Goal: Task Accomplishment & Management: Complete application form

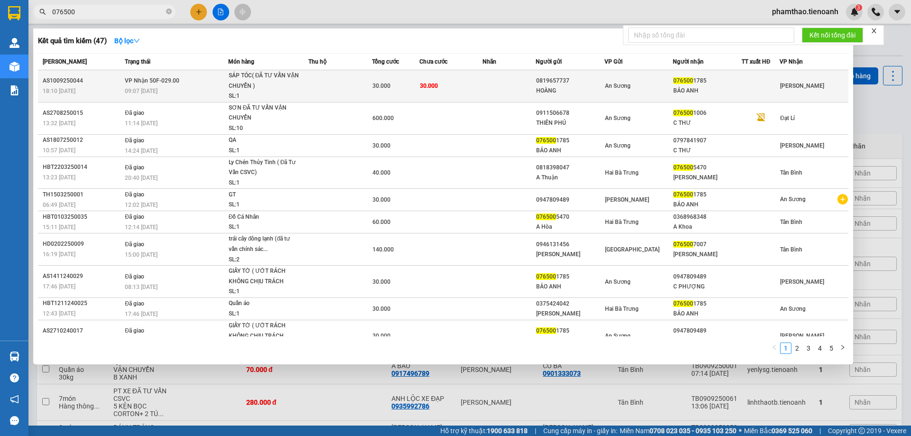
type input "076500"
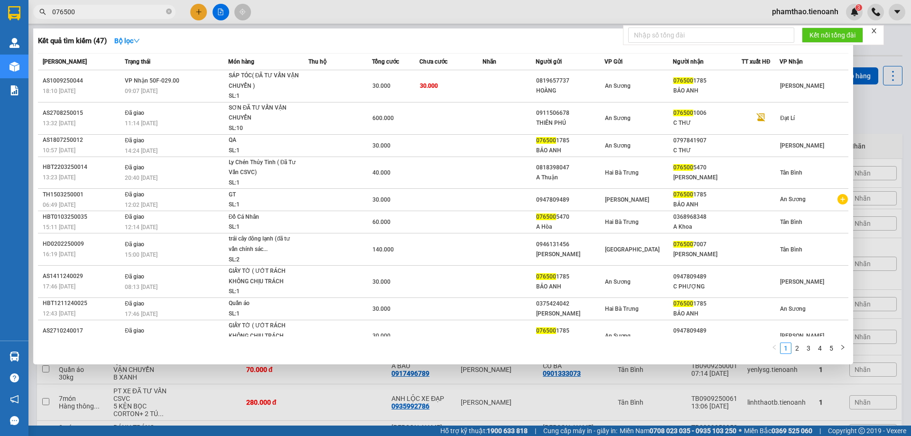
click at [288, 89] on div "SÁP TÓC( ĐÃ TƯ VẤN VẬN CHUYỂN )" at bounding box center [264, 81] width 71 height 20
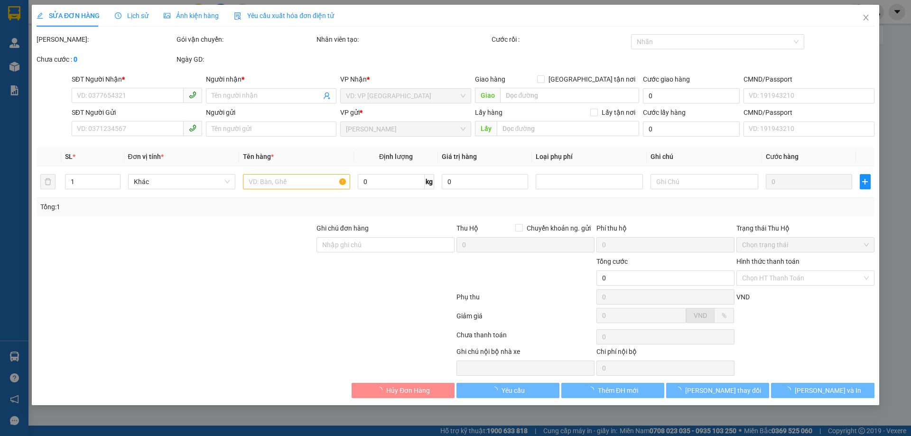
type input "0765001785"
type input "BẢO ANH"
type input "0819657737"
type input "HOÀNG"
type input "30.000"
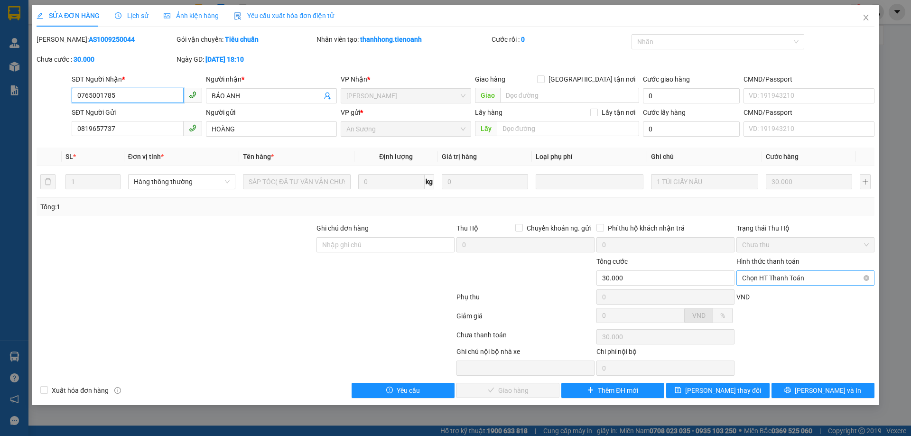
click at [771, 283] on span "Chọn HT Thanh Toán" at bounding box center [805, 278] width 127 height 14
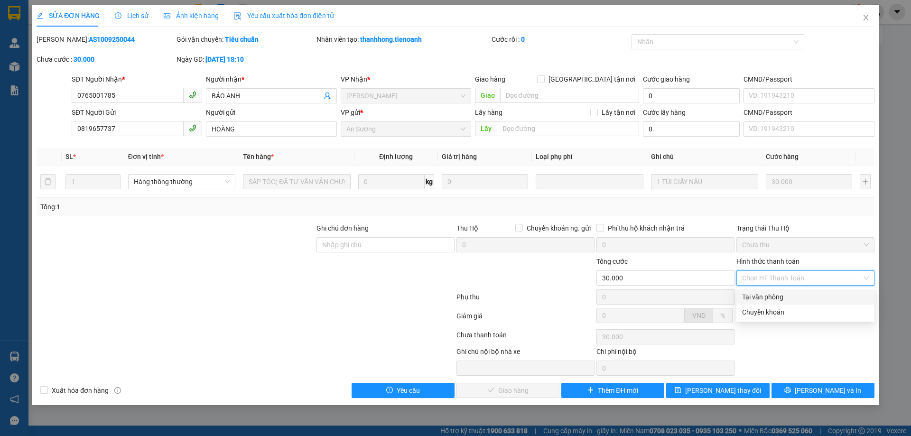
drag, startPoint x: 771, startPoint y: 299, endPoint x: 734, endPoint y: 303, distance: 37.1
click at [770, 300] on div "Tại văn phòng" at bounding box center [805, 297] width 127 height 10
type input "0"
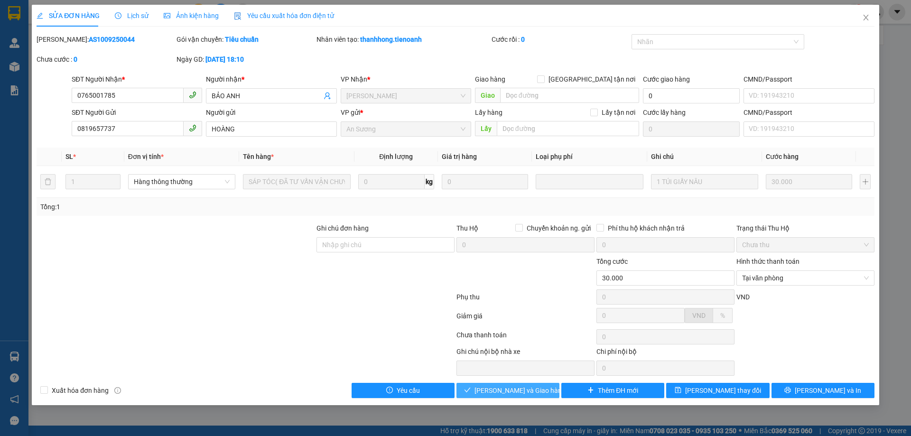
click at [494, 394] on span "[PERSON_NAME] và Giao hàng" at bounding box center [519, 390] width 91 height 10
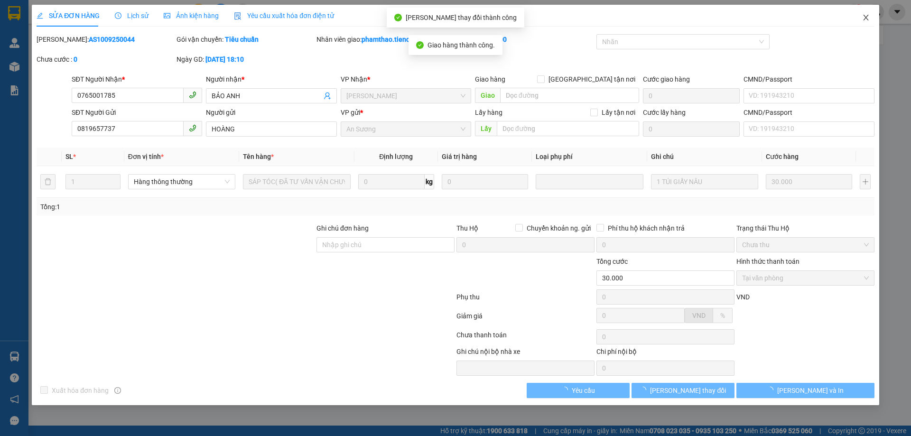
click at [871, 19] on span "Close" at bounding box center [865, 18] width 27 height 27
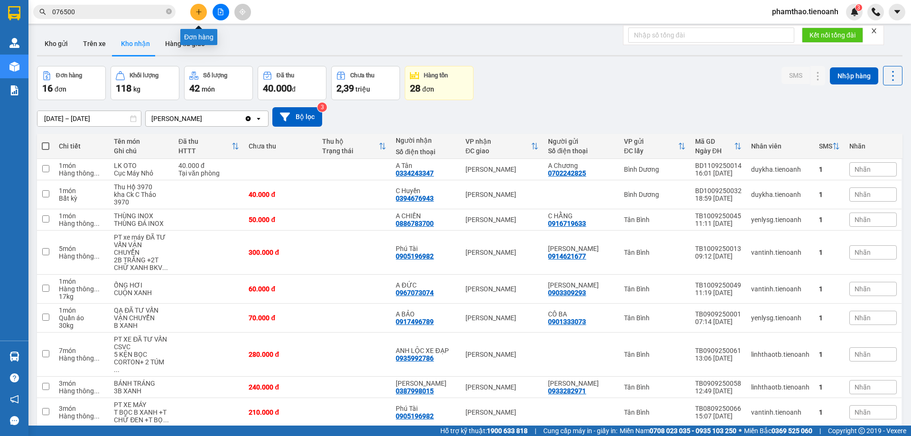
click at [195, 10] on icon "plus" at bounding box center [198, 12] width 7 height 7
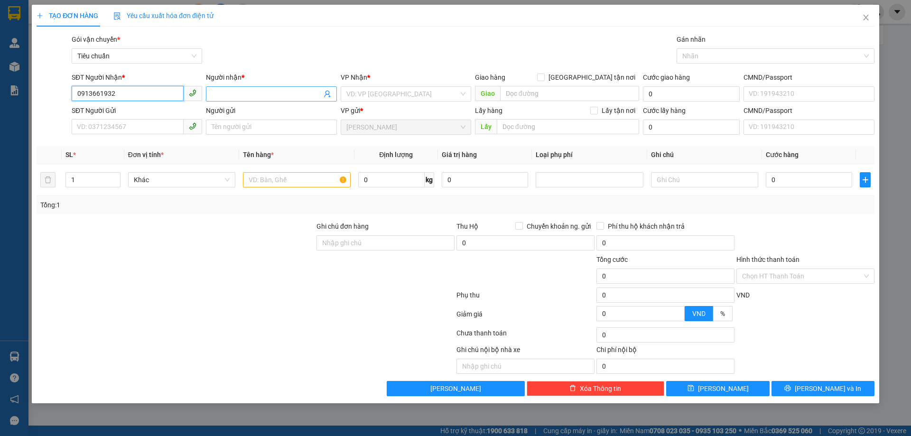
type input "0913661932"
click at [285, 93] on input "Người nhận *" at bounding box center [267, 94] width 110 height 10
type input "b"
type input "BÁC ĐẠT"
click at [373, 87] on input "search" at bounding box center [402, 94] width 112 height 14
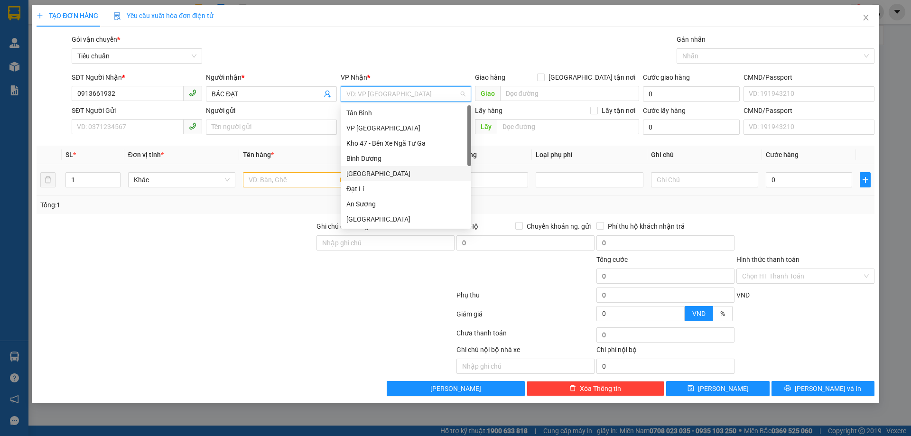
click at [379, 169] on div "[GEOGRAPHIC_DATA]" at bounding box center [405, 173] width 119 height 10
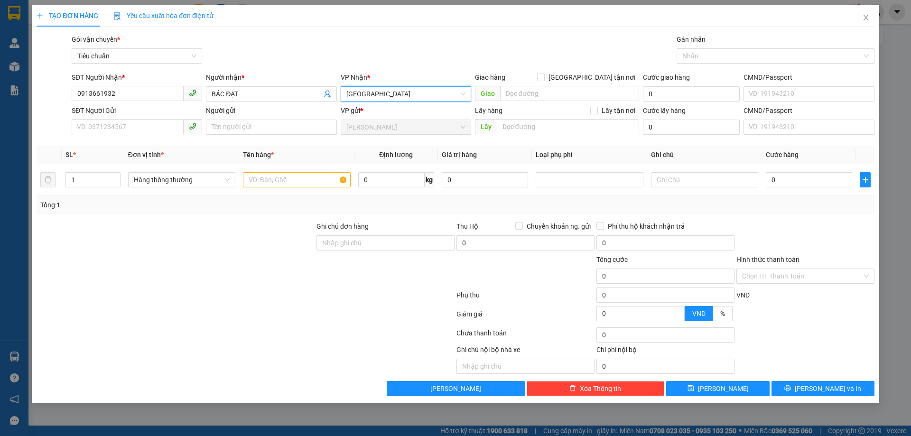
click at [102, 107] on div "SĐT Người Gửi" at bounding box center [137, 110] width 130 height 10
click at [102, 119] on input "SĐT Người Gửi" at bounding box center [128, 126] width 112 height 15
click at [102, 122] on input "SĐT Người Gửi" at bounding box center [128, 126] width 112 height 15
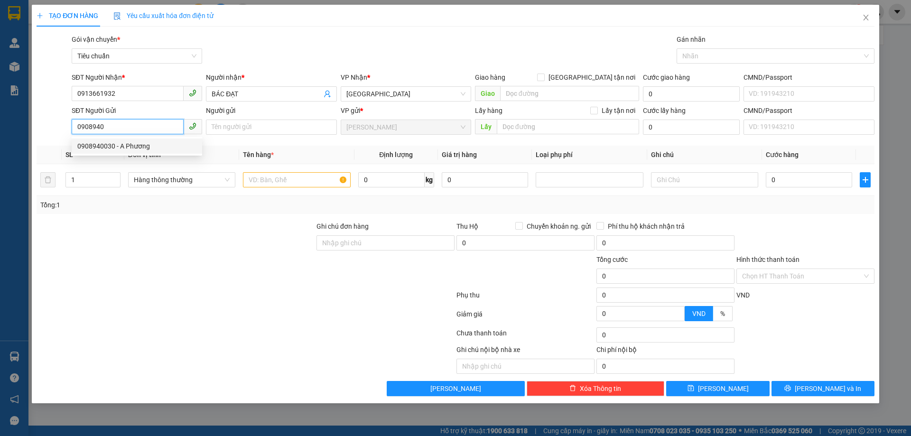
click at [144, 147] on div "0908940030 - A Phương" at bounding box center [136, 146] width 119 height 10
type input "0908940030"
type input "A Phương"
type input "40.000"
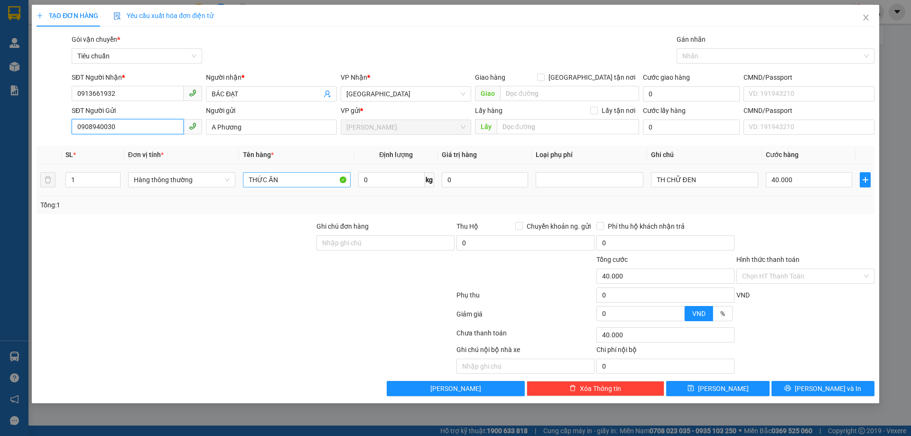
type input "0908940030"
drag, startPoint x: 316, startPoint y: 176, endPoint x: 209, endPoint y: 171, distance: 106.8
click at [209, 171] on tr "1 Hàng thông thường THỨC ĂN 0 kg 0 TH CHỮ ĐEN 40.000" at bounding box center [456, 180] width 838 height 32
type input "SẦU RIÊNG"
drag, startPoint x: 685, startPoint y: 174, endPoint x: 700, endPoint y: 180, distance: 15.9
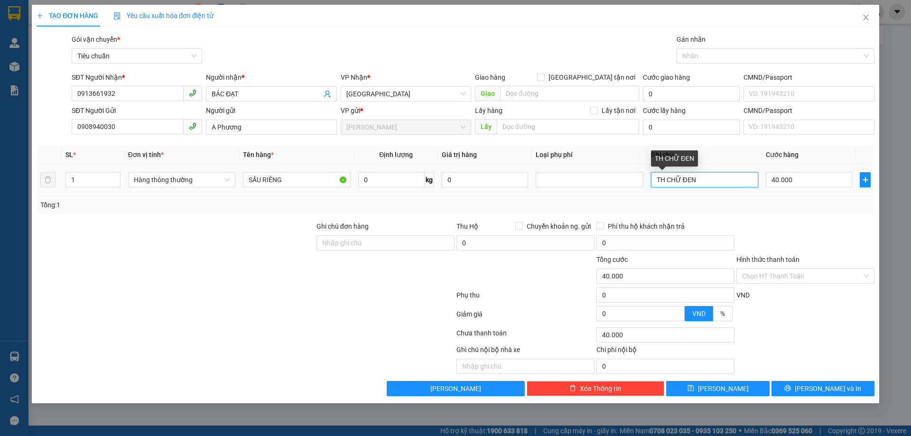
click at [687, 176] on input "TH CHỮ ĐEN" at bounding box center [704, 179] width 107 height 15
drag, startPoint x: 708, startPoint y: 179, endPoint x: 408, endPoint y: 189, distance: 300.4
click at [411, 189] on tr "1 Hàng thông thường SẦU RIÊNG 0 kg 0 TH CHỮ ĐEN 40.000" at bounding box center [456, 180] width 838 height 32
click at [709, 190] on td at bounding box center [704, 180] width 115 height 32
click at [712, 172] on input "text" at bounding box center [704, 179] width 107 height 15
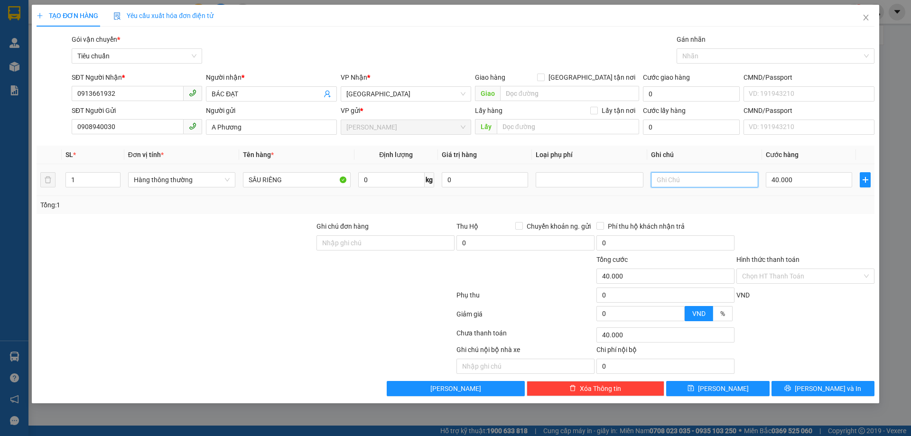
click at [696, 175] on input "text" at bounding box center [704, 179] width 107 height 15
type input "TÚM TRẮNG CHỮ XANH"
click at [387, 179] on input "0" at bounding box center [391, 179] width 66 height 15
type input "7"
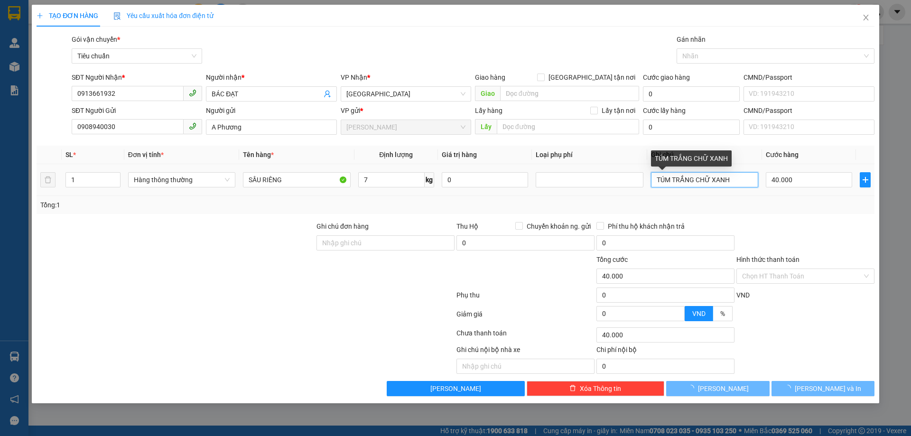
click at [739, 178] on input "TÚM TRẮNG CHỮ XANH" at bounding box center [704, 179] width 107 height 15
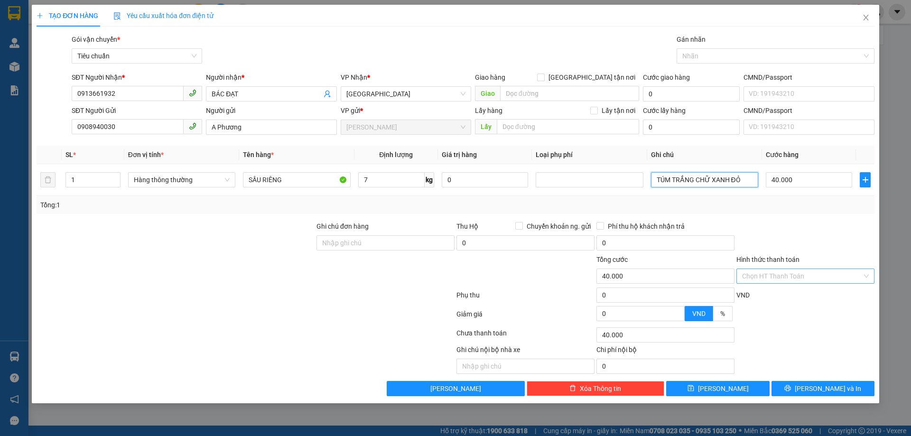
type input "TÚM TRẮNG CHỮ XANH ĐỎ"
click at [814, 278] on input "Hình thức thanh toán" at bounding box center [802, 276] width 120 height 14
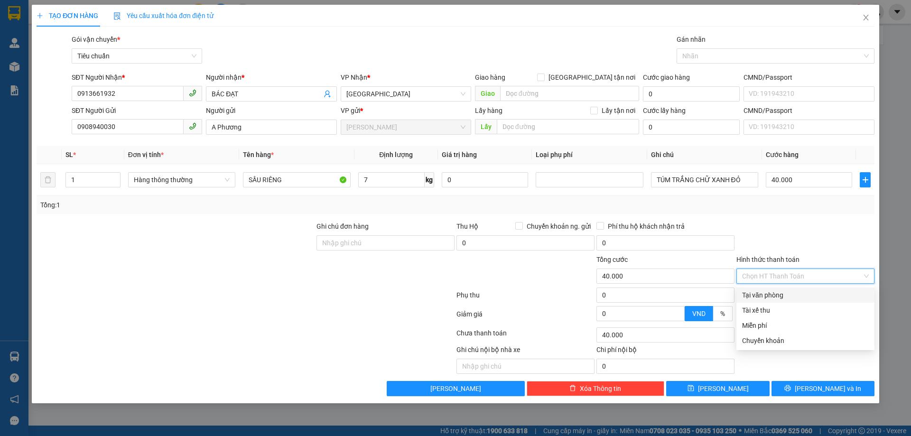
drag, startPoint x: 778, startPoint y: 291, endPoint x: 781, endPoint y: 303, distance: 12.2
click at [778, 291] on div "Tại văn phòng" at bounding box center [805, 295] width 127 height 10
type input "0"
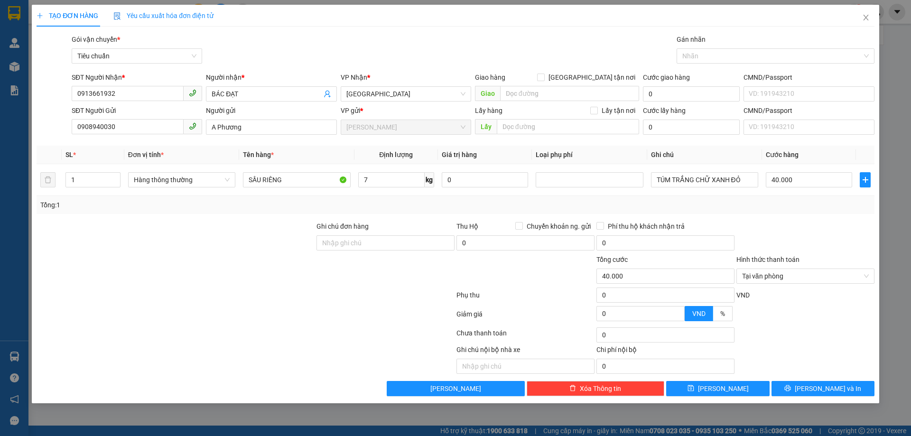
click at [812, 396] on div "TẠO ĐƠN HÀNG Yêu cầu xuất hóa đơn điện tử Transit Pickup Surcharge Ids Transit …" at bounding box center [455, 204] width 847 height 398
click at [806, 378] on div "Transit Pickup Surcharge Ids Transit Deliver Surcharge Ids Transit Deliver Surc…" at bounding box center [456, 215] width 838 height 362
click at [804, 384] on button "[PERSON_NAME] và In" at bounding box center [822, 388] width 103 height 15
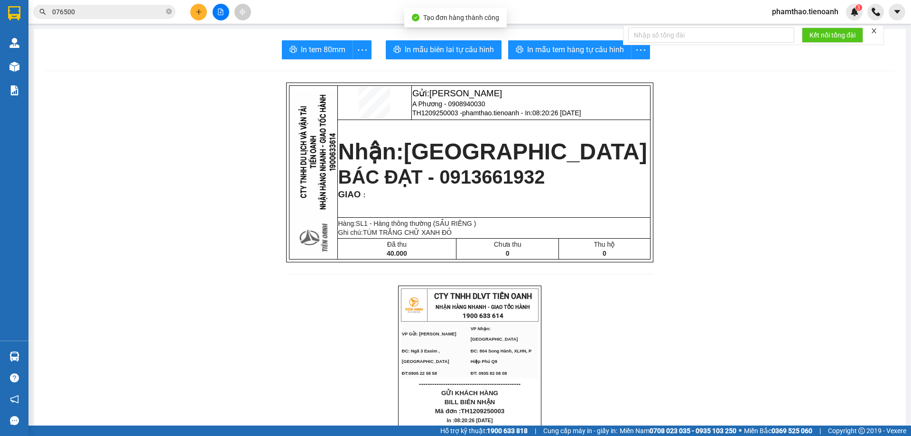
click at [207, 10] on div at bounding box center [220, 12] width 71 height 17
click at [203, 14] on button at bounding box center [198, 12] width 17 height 17
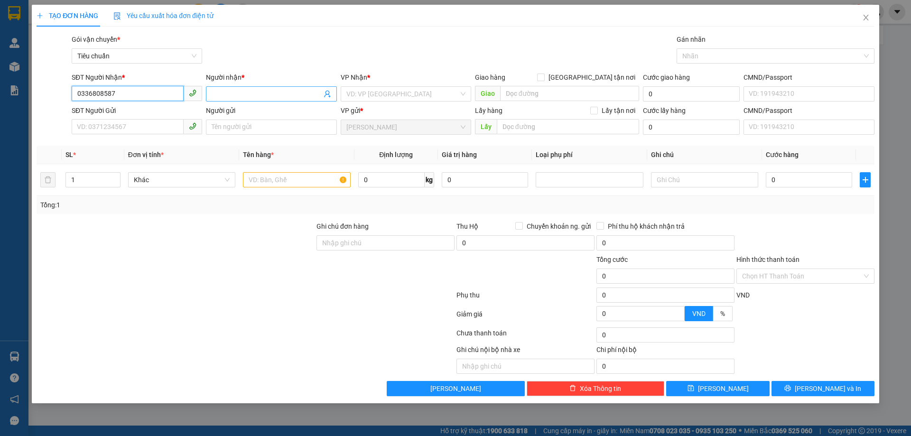
type input "0336808587"
click at [255, 91] on input "Người nhận *" at bounding box center [267, 94] width 110 height 10
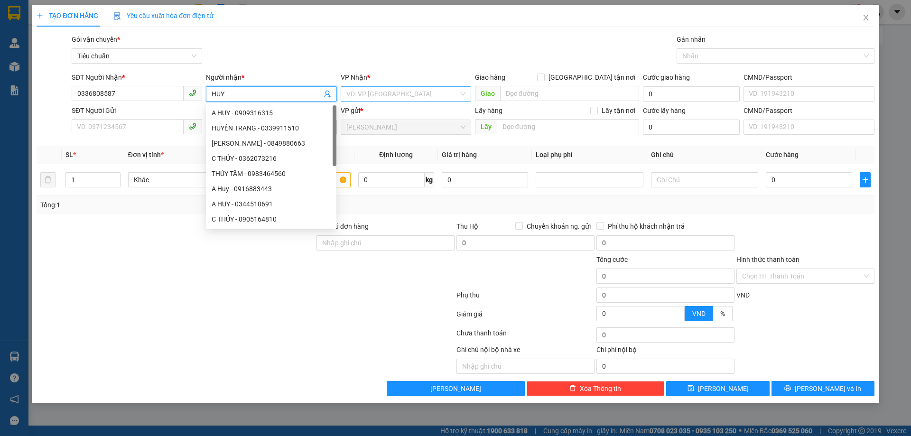
type input "HUY"
click at [373, 91] on input "search" at bounding box center [402, 94] width 112 height 14
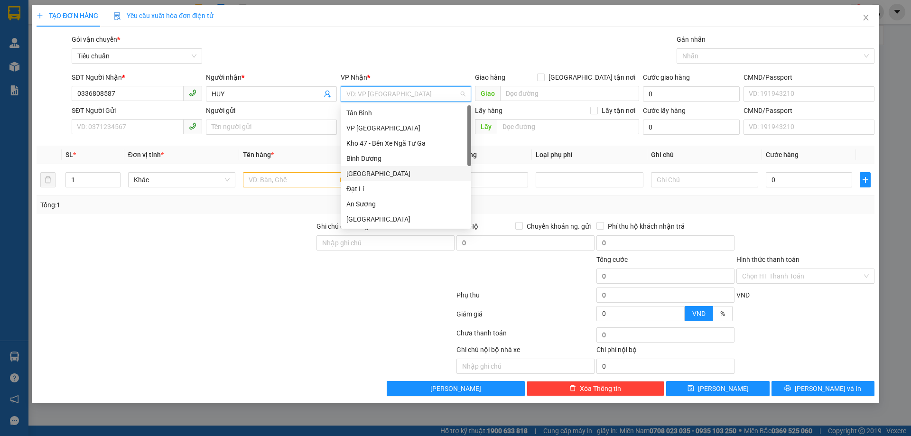
drag, startPoint x: 367, startPoint y: 171, endPoint x: 115, endPoint y: 116, distance: 257.8
click at [366, 171] on div "[GEOGRAPHIC_DATA]" at bounding box center [405, 173] width 119 height 10
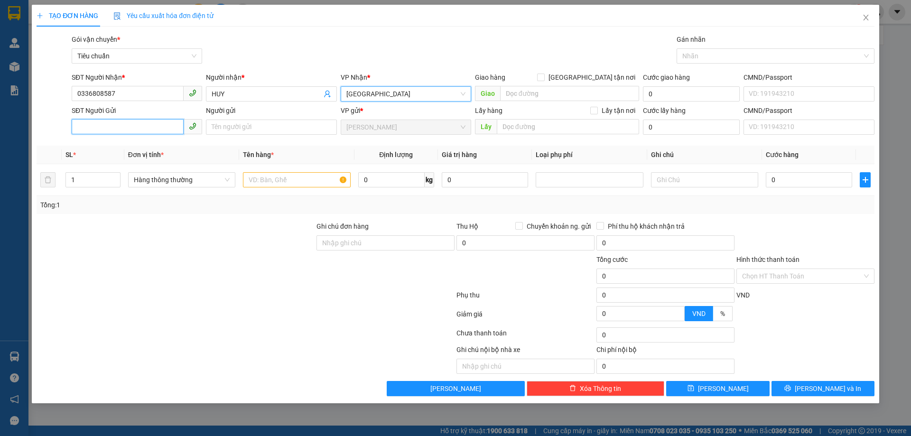
click at [107, 123] on input "SĐT Người Gửi" at bounding box center [128, 126] width 112 height 15
click at [98, 145] on div "0908940030 - A Phương" at bounding box center [136, 146] width 119 height 10
type input "0908940030"
type input "A Phương"
type input "40.000"
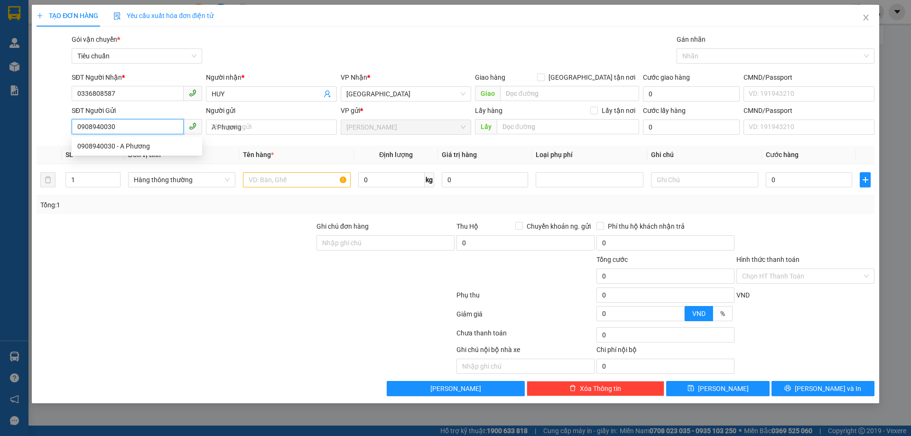
type input "40.000"
type input "0908940030"
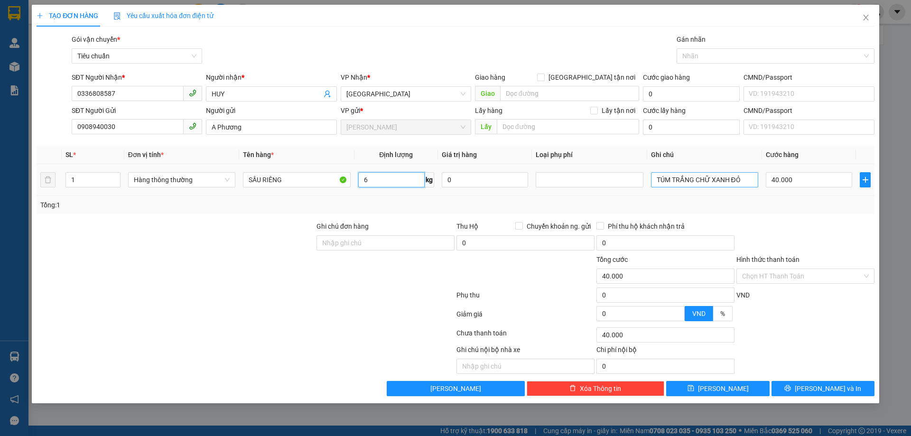
type input "6"
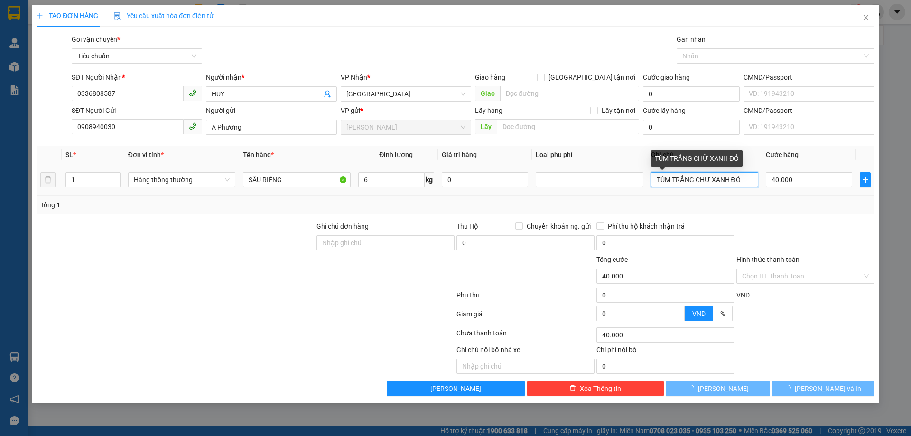
click at [750, 183] on input "TÚM TRẮNG CHỮ XANH ĐỎ" at bounding box center [704, 179] width 107 height 15
type input "TÚM TRẮNG CHỮ XANH"
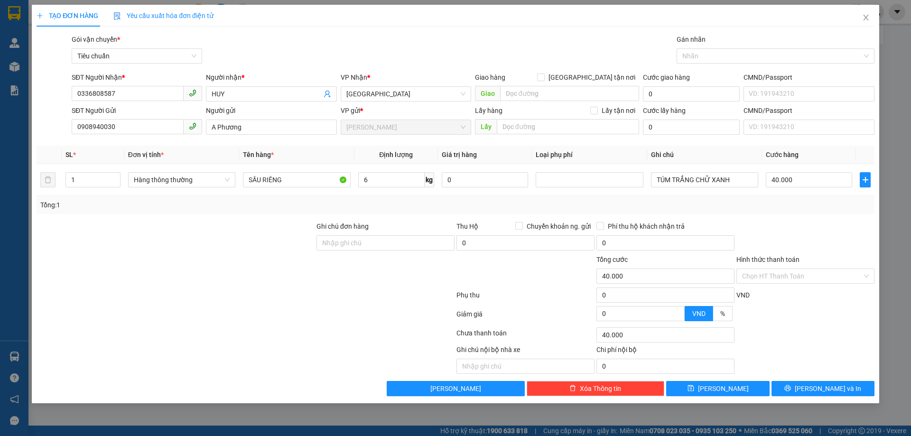
click at [799, 237] on div at bounding box center [805, 237] width 140 height 33
drag, startPoint x: 811, startPoint y: 280, endPoint x: 809, endPoint y: 286, distance: 6.6
click at [812, 280] on input "Hình thức thanh toán" at bounding box center [802, 276] width 120 height 14
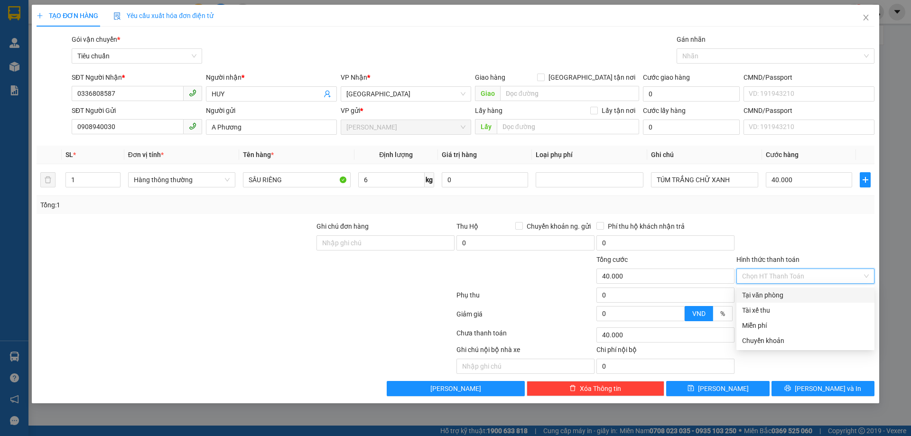
click at [785, 298] on div "Tại văn phòng" at bounding box center [805, 295] width 127 height 10
type input "0"
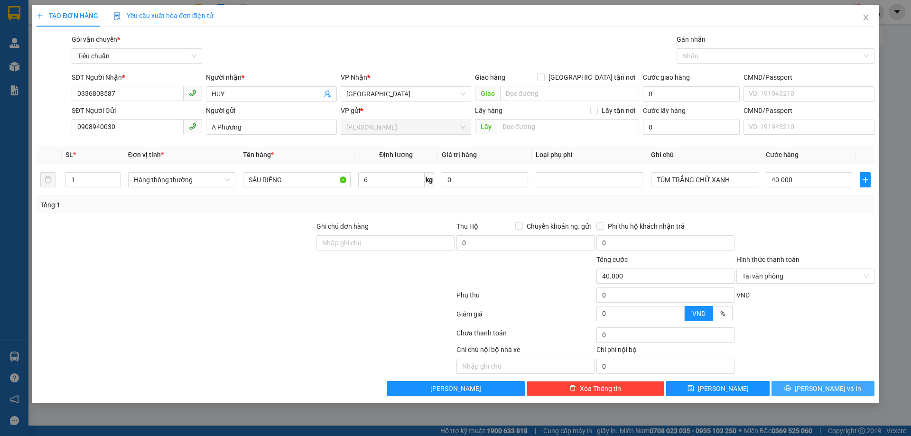
click at [829, 383] on button "[PERSON_NAME] và In" at bounding box center [822, 388] width 103 height 15
